Goal: Find specific page/section: Find specific page/section

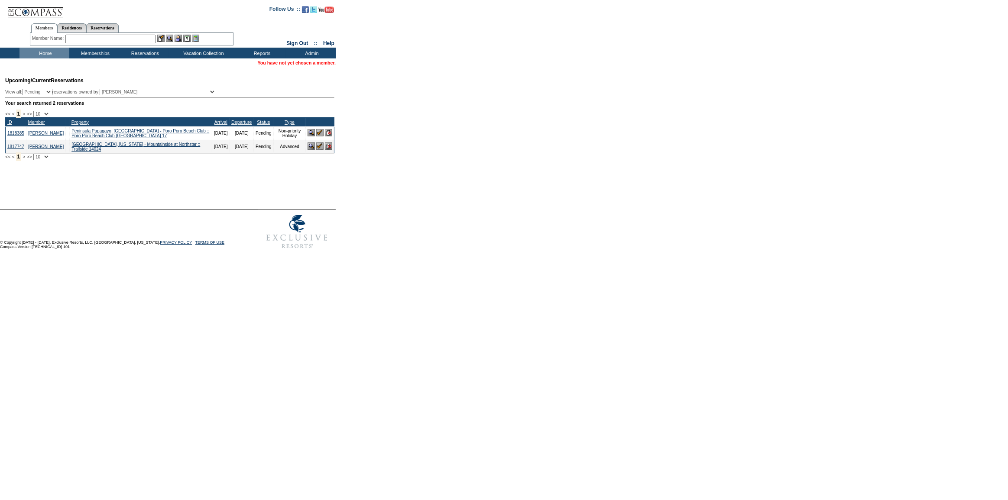
click at [119, 39] on input "text" at bounding box center [110, 39] width 90 height 9
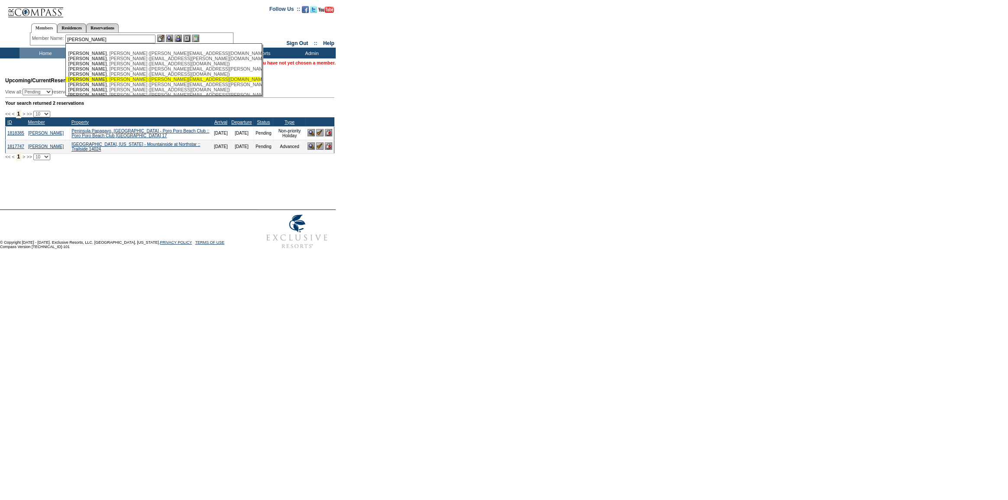
click at [149, 79] on div "[PERSON_NAME] ([PERSON_NAME][EMAIL_ADDRESS][DOMAIN_NAME])" at bounding box center [163, 79] width 191 height 5
type input "[PERSON_NAME] ([PERSON_NAME][EMAIL_ADDRESS][DOMAIN_NAME])"
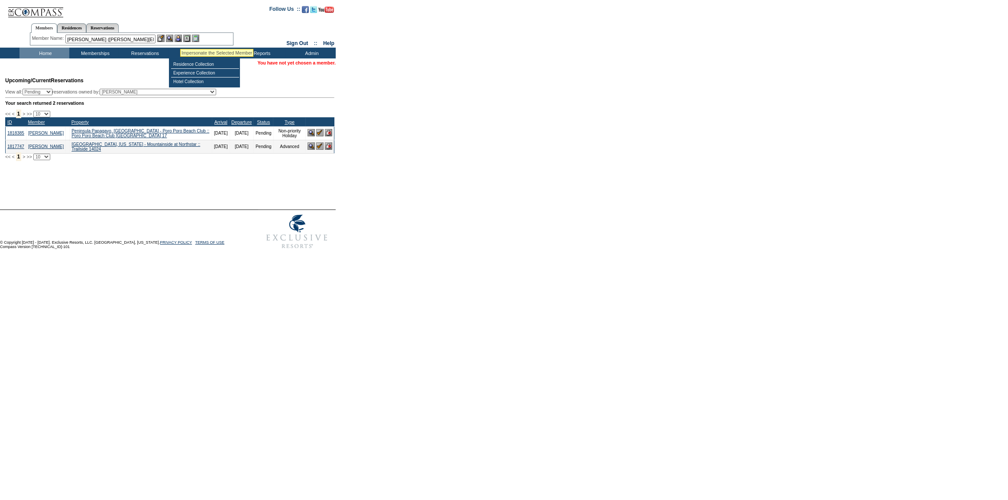
click at [180, 38] on img at bounding box center [178, 38] width 7 height 7
click at [160, 38] on img at bounding box center [160, 38] width 7 height 7
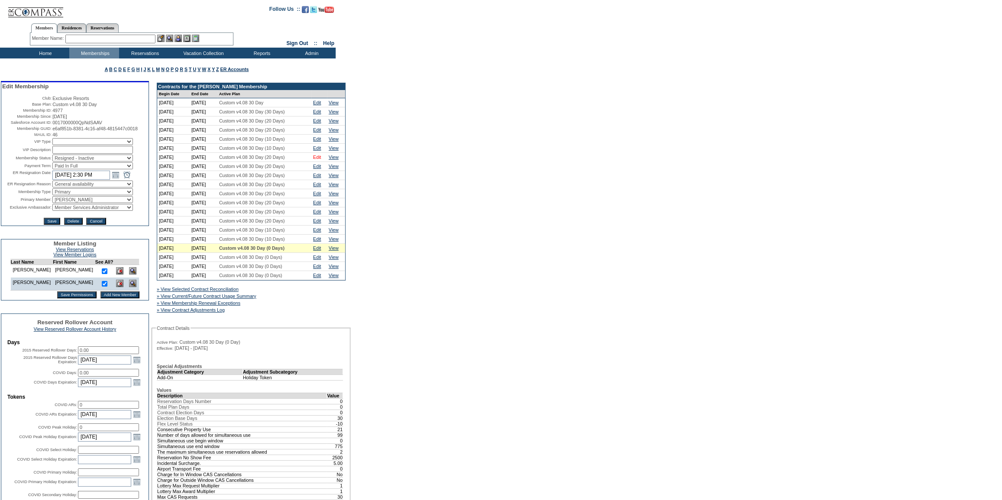
click at [321, 160] on link "Edit" at bounding box center [317, 157] width 8 height 5
